Goal: Check status: Check status

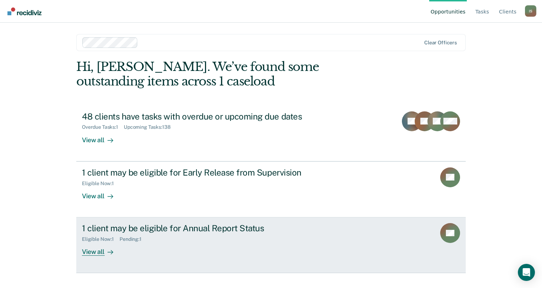
click at [99, 254] on div "View all" at bounding box center [102, 249] width 40 height 14
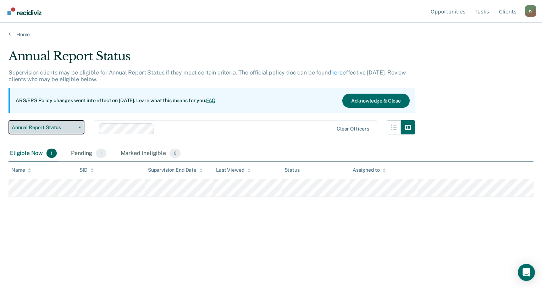
click at [79, 127] on icon "button" at bounding box center [79, 127] width 3 height 1
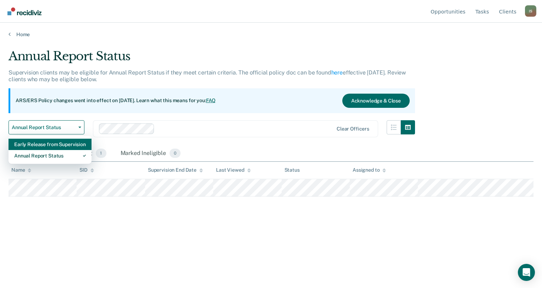
click at [74, 142] on div "Early Release from Supervision" at bounding box center [50, 144] width 72 height 11
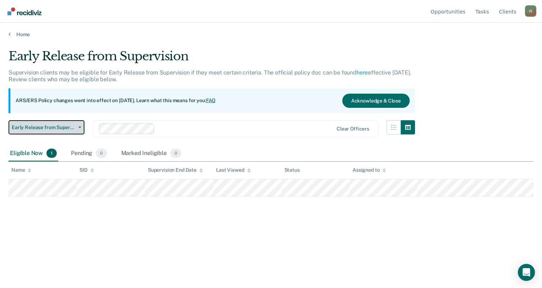
click at [81, 128] on button "Early Release from Supervision" at bounding box center [47, 127] width 76 height 14
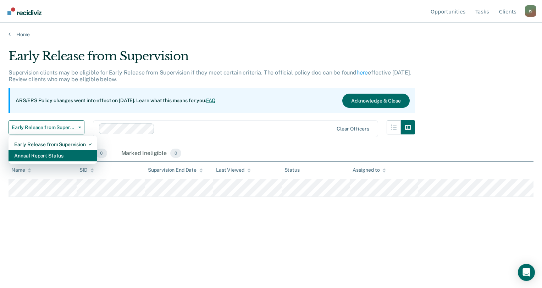
click at [59, 156] on div "Annual Report Status" at bounding box center [52, 155] width 77 height 11
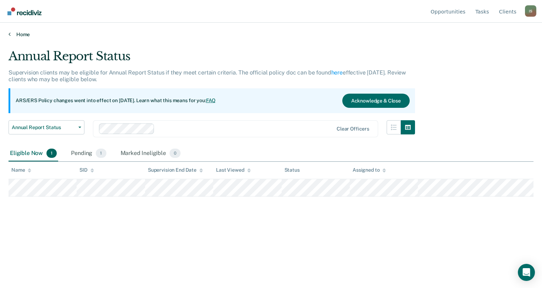
click at [9, 34] on icon at bounding box center [10, 34] width 2 height 6
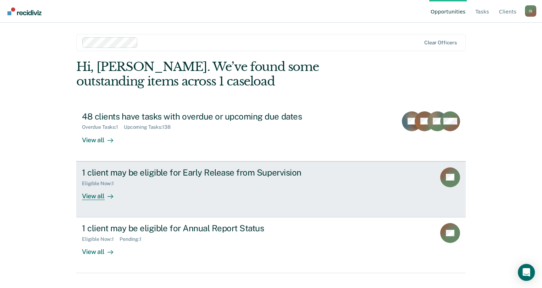
click at [99, 195] on div "View all" at bounding box center [102, 193] width 40 height 14
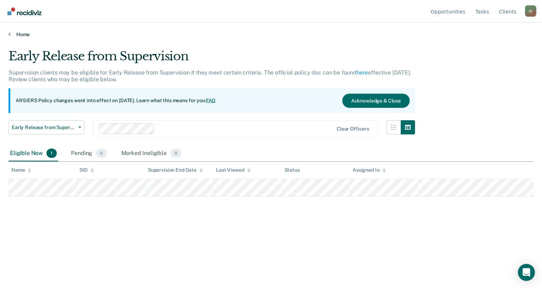
click at [11, 34] on link "Home" at bounding box center [271, 34] width 525 height 6
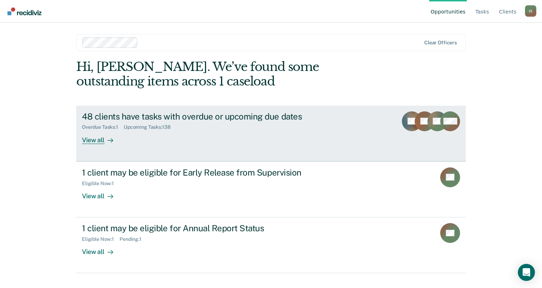
click at [104, 141] on div "View all" at bounding box center [102, 137] width 40 height 14
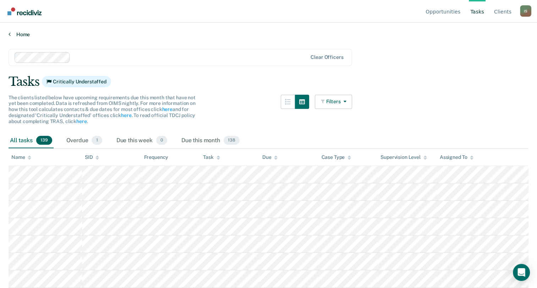
click at [9, 33] on icon at bounding box center [10, 34] width 2 height 6
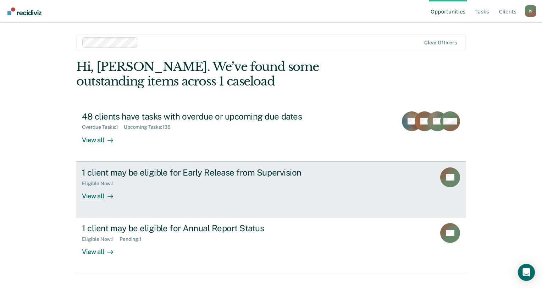
click at [90, 198] on div "View all" at bounding box center [102, 193] width 40 height 14
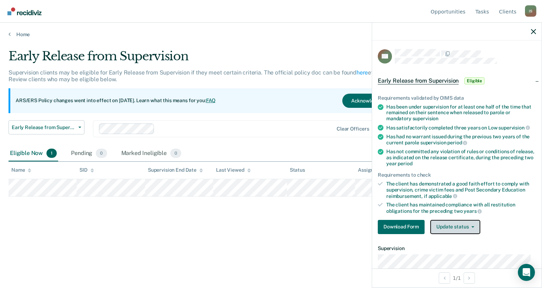
click at [457, 224] on button "Update status" at bounding box center [455, 227] width 50 height 14
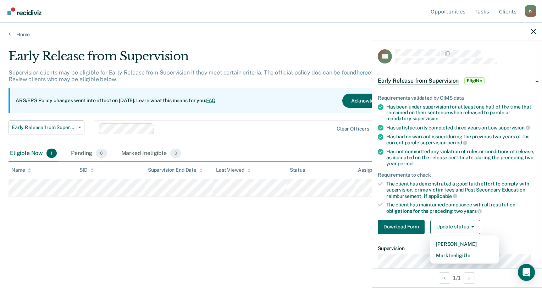
click at [321, 230] on div "Early Release from Supervision Supervision clients may be eligible for Early Re…" at bounding box center [271, 142] width 525 height 186
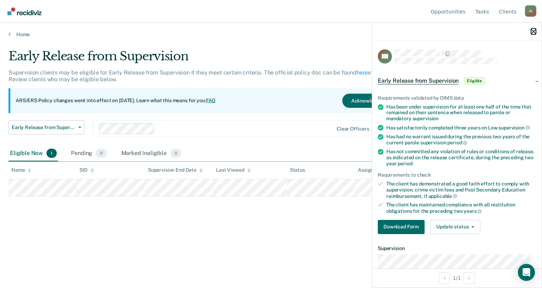
click at [533, 30] on icon "button" at bounding box center [533, 31] width 5 height 5
